Goal: Transaction & Acquisition: Obtain resource

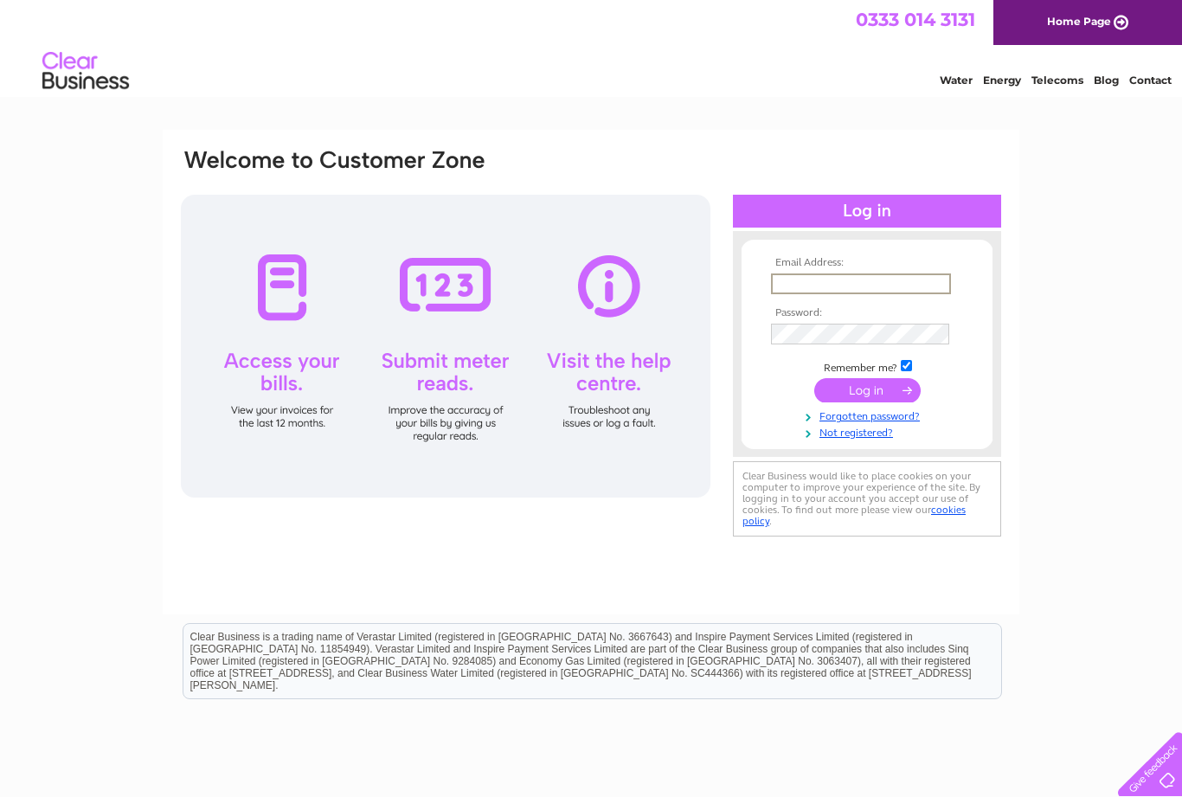
type input "reedbutchersltd@yahoo.co.uk"
click at [867, 391] on input "submit" at bounding box center [867, 390] width 106 height 24
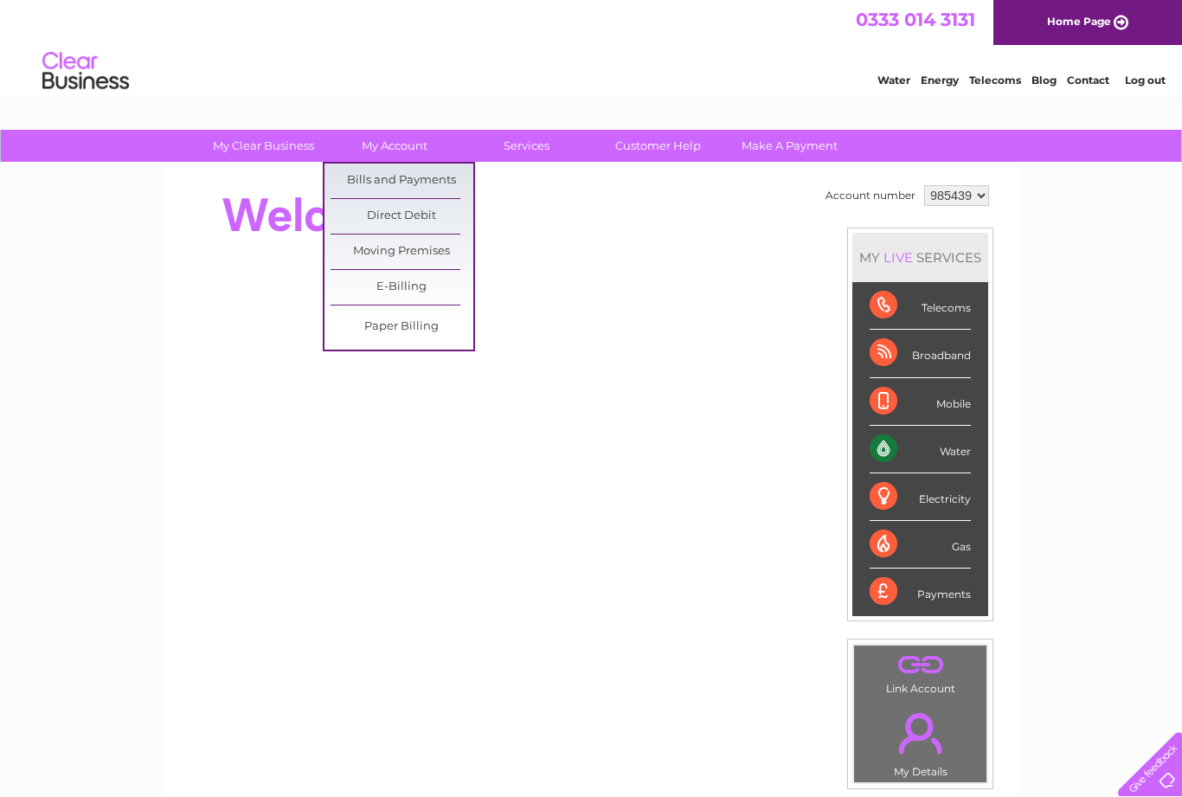
click at [447, 184] on link "Bills and Payments" at bounding box center [401, 180] width 143 height 35
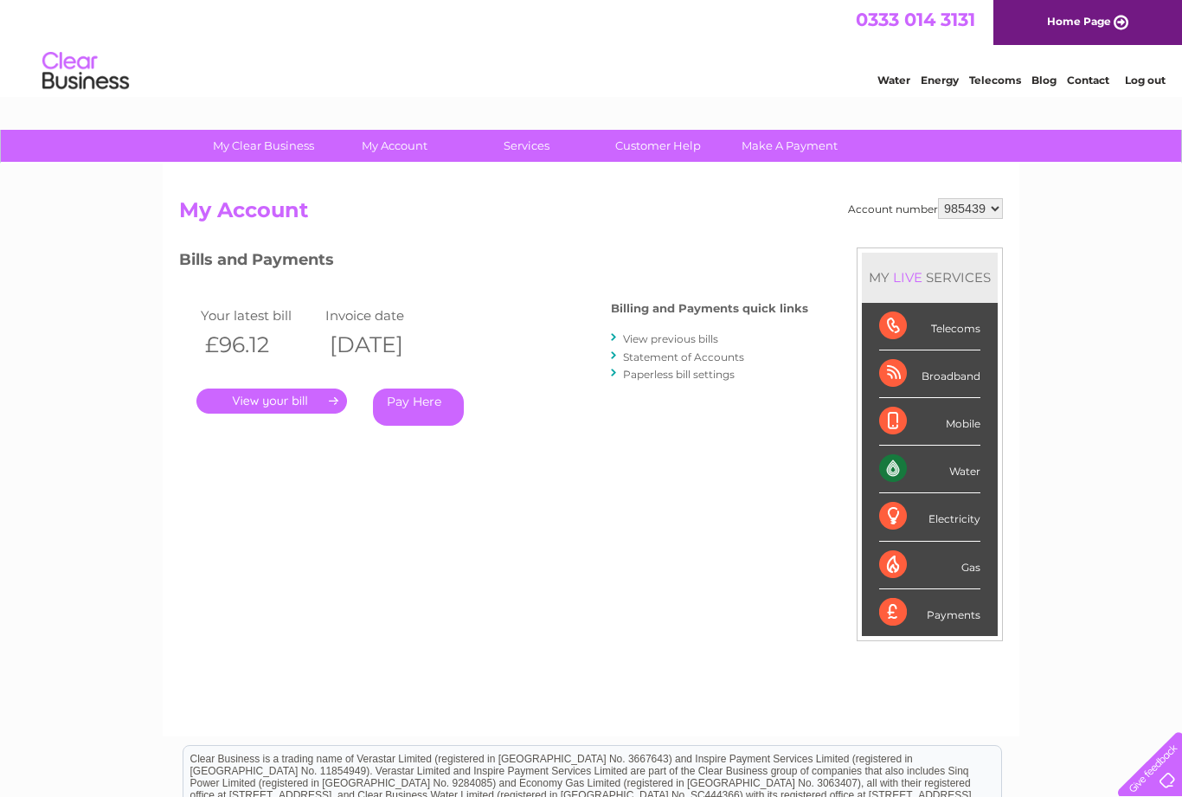
click at [293, 405] on link "." at bounding box center [271, 400] width 151 height 25
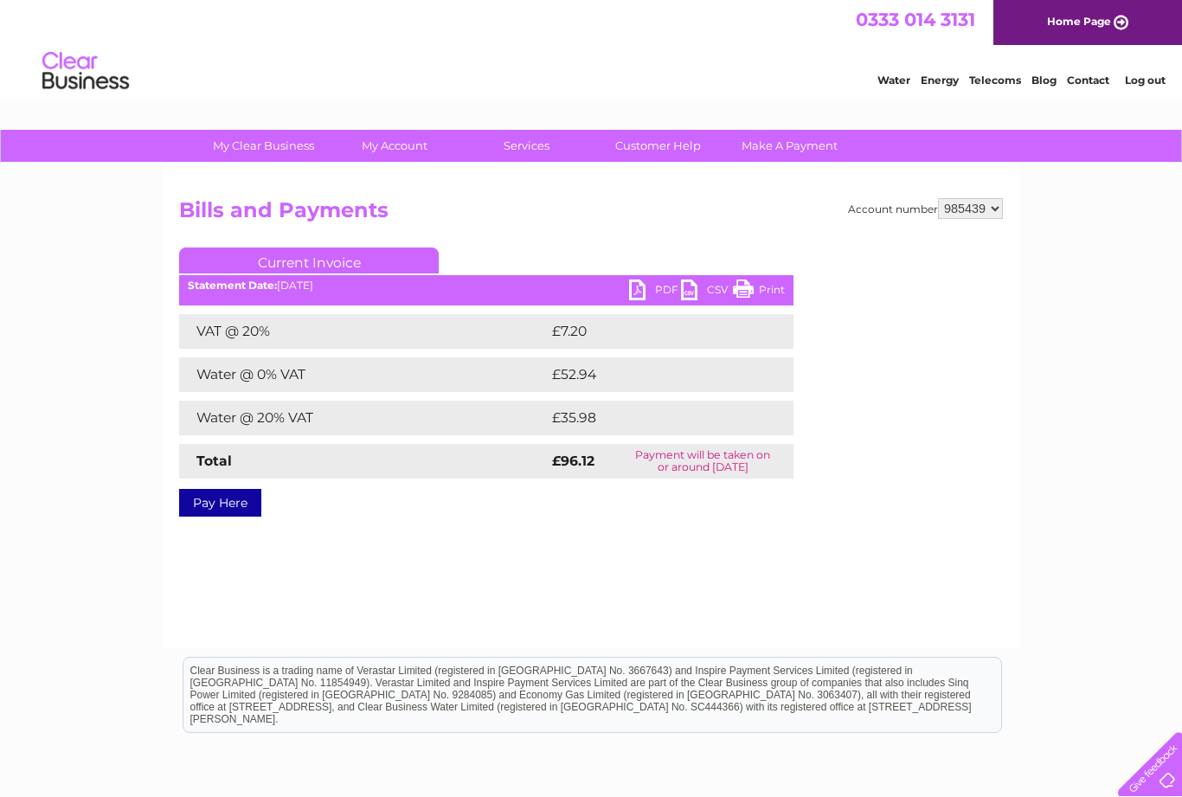
click at [649, 281] on link "PDF" at bounding box center [655, 291] width 52 height 25
click at [643, 296] on link "PDF" at bounding box center [655, 291] width 52 height 25
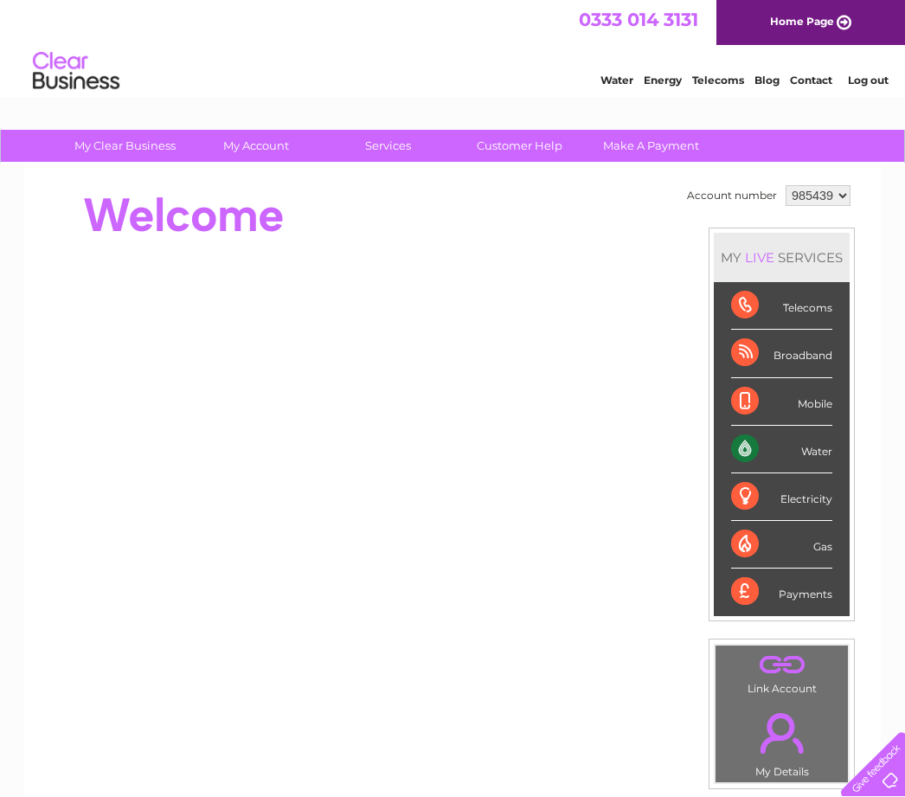
click at [867, 84] on link "Log out" at bounding box center [868, 80] width 41 height 13
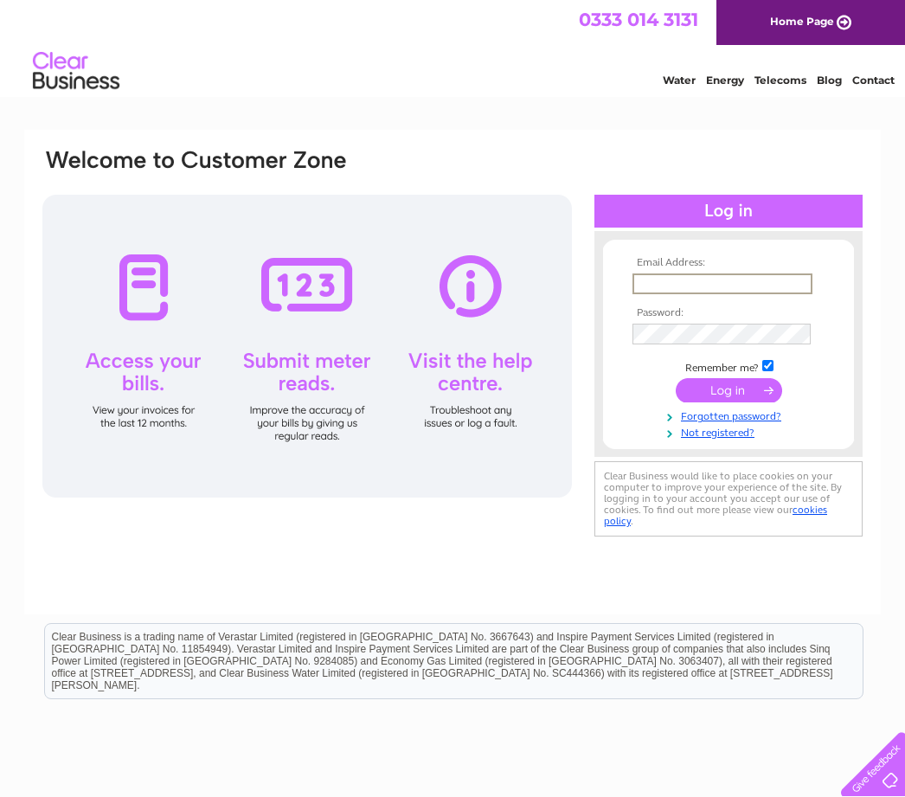
type input "[EMAIL_ADDRESS][DOMAIN_NAME]"
click at [747, 391] on input "submit" at bounding box center [729, 388] width 106 height 24
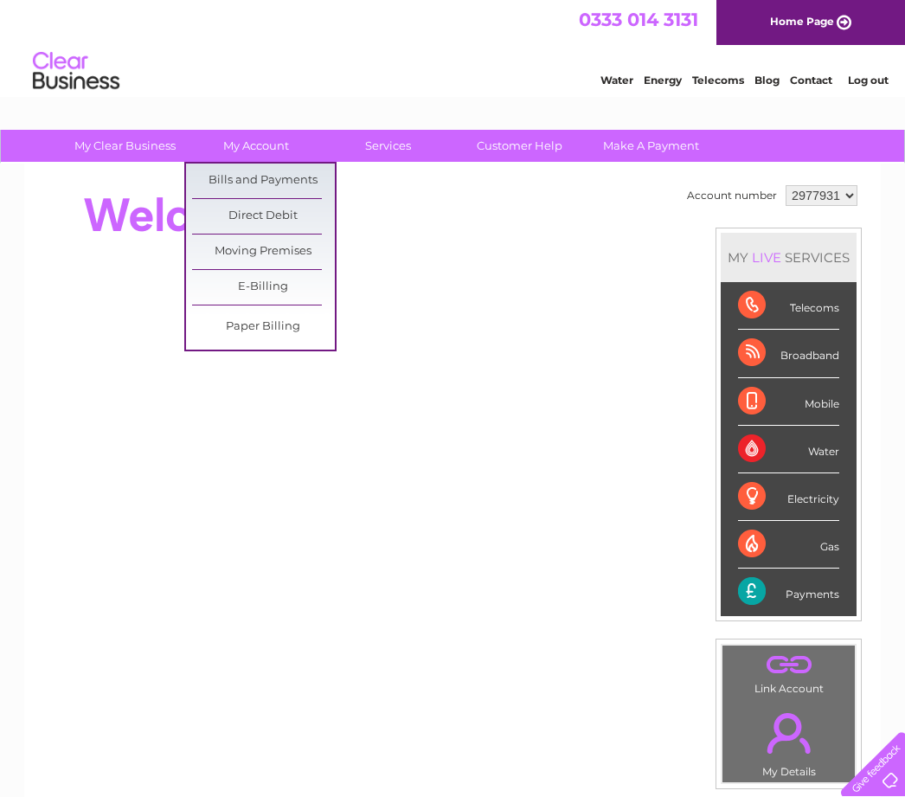
click at [298, 185] on link "Bills and Payments" at bounding box center [263, 180] width 143 height 35
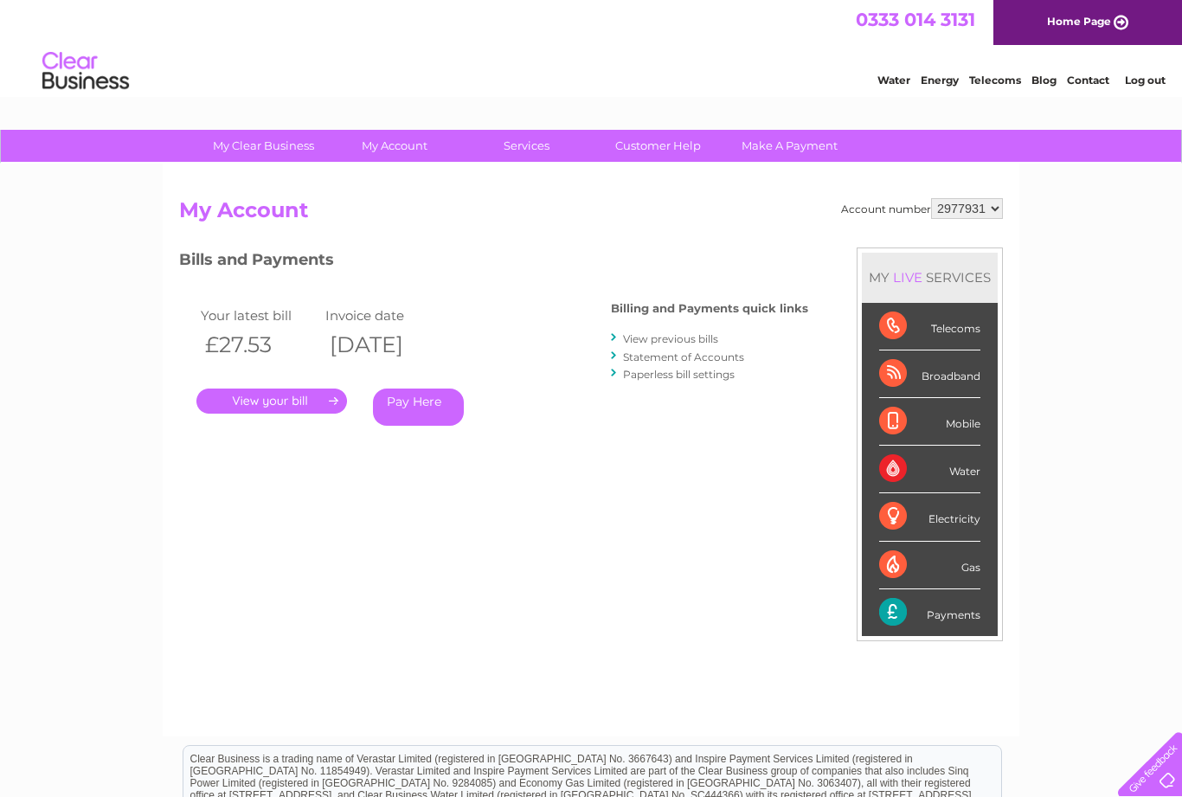
click at [292, 409] on link "." at bounding box center [271, 400] width 151 height 25
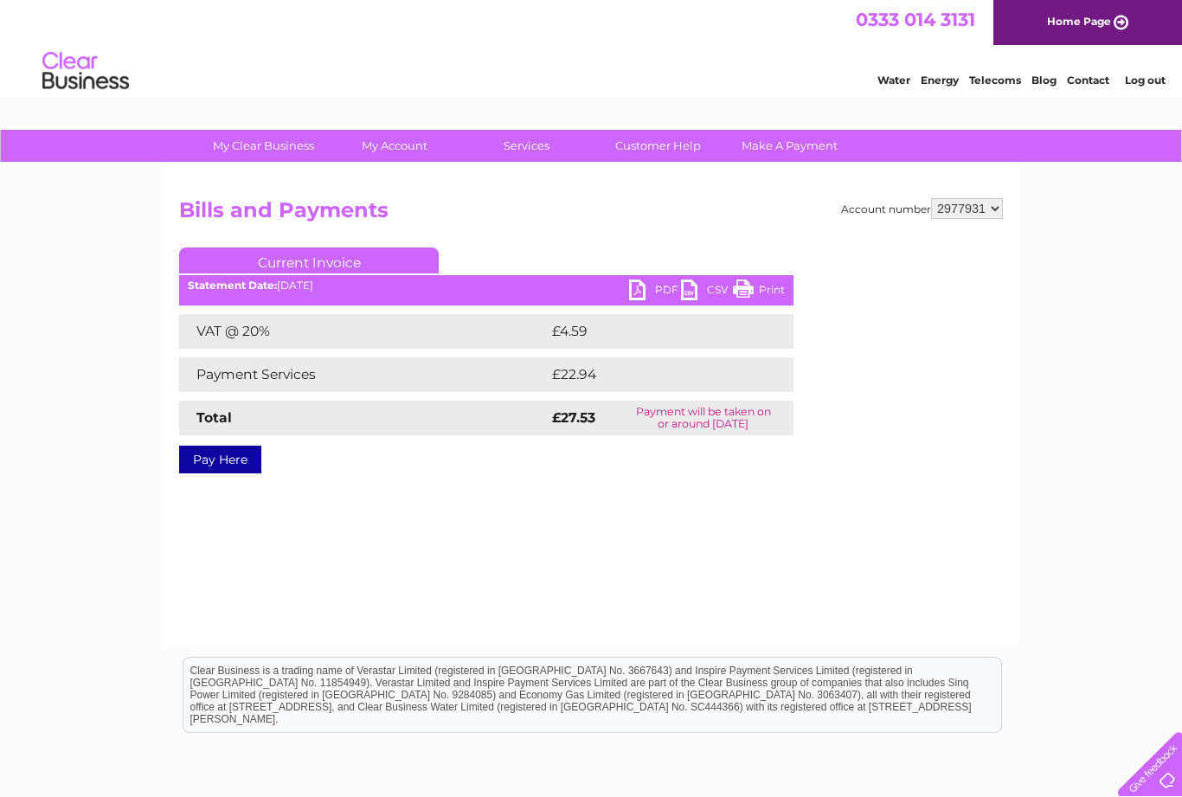
click at [657, 293] on link "PDF" at bounding box center [655, 291] width 52 height 25
click at [647, 296] on link "PDF" at bounding box center [655, 291] width 52 height 25
